Goal: Find specific page/section: Find specific page/section

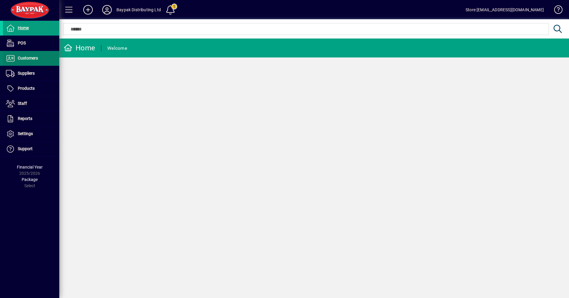
click at [29, 58] on span "Customers" at bounding box center [28, 58] width 20 height 5
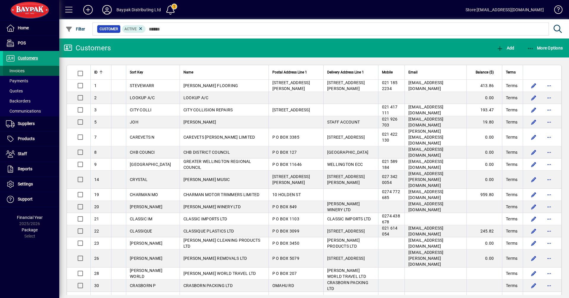
click at [16, 72] on span "Invoices" at bounding box center [15, 70] width 19 height 5
